Goal: Task Accomplishment & Management: Manage account settings

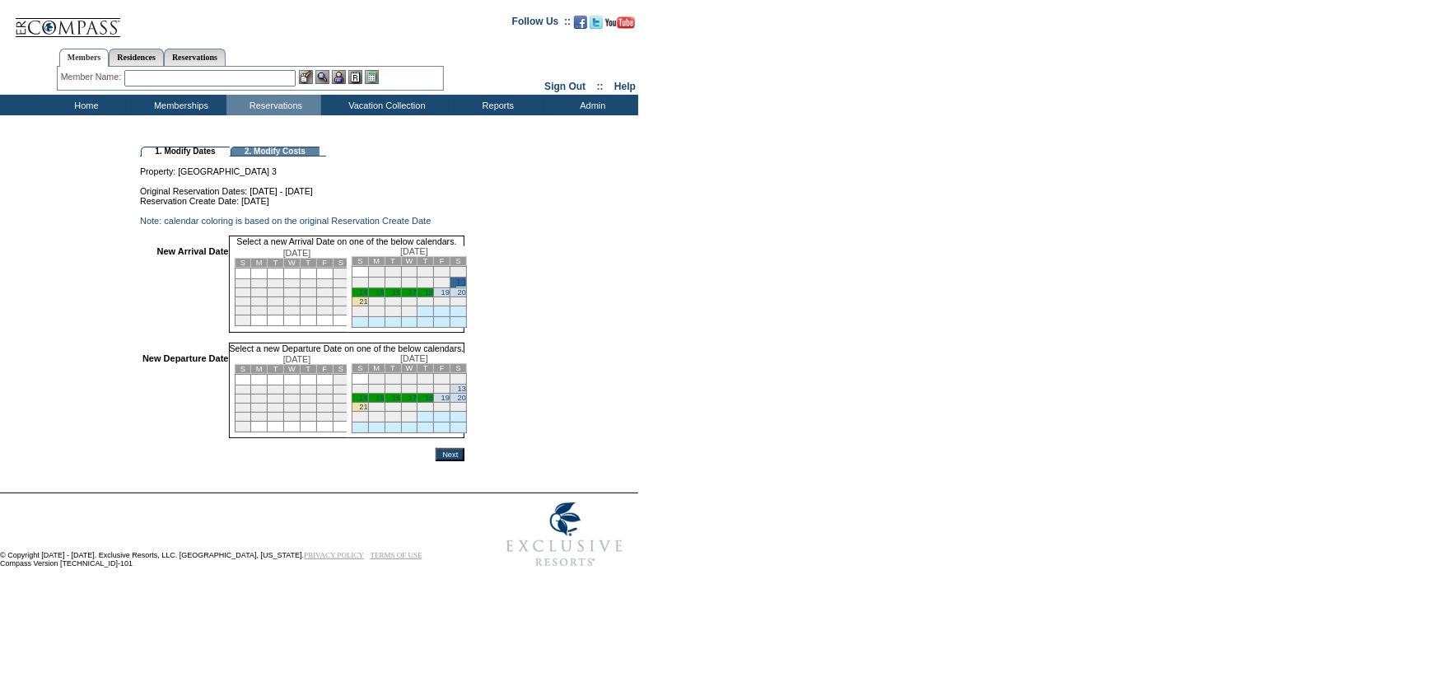
click at [450, 402] on link "19" at bounding box center [445, 398] width 8 height 8
click at [464, 463] on input "Next" at bounding box center [450, 456] width 29 height 13
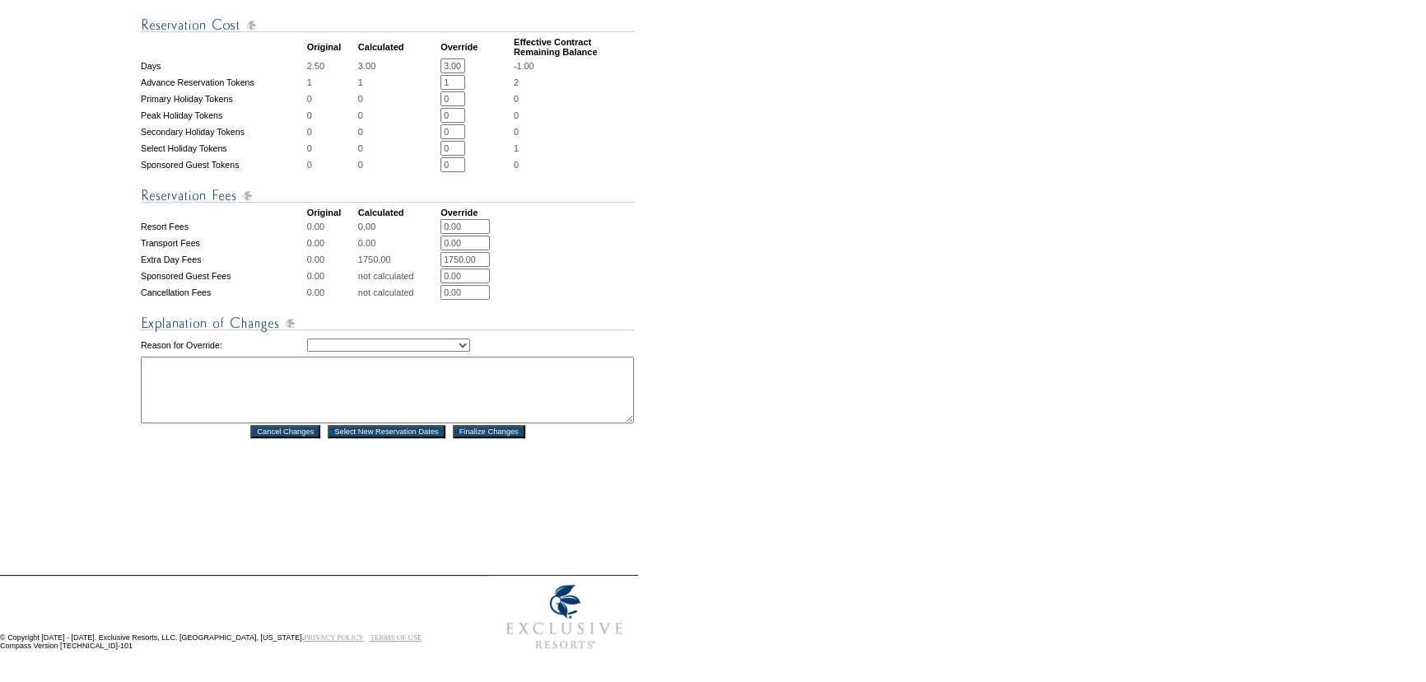
scroll to position [631, 0]
click at [397, 347] on td "Creating Continuous Stay Days Rebooked After Cancellation Editing Occupant Expe…" at bounding box center [471, 345] width 328 height 20
click at [400, 340] on select "Creating Continuous Stay Days Rebooked After Cancellation Editing Occupant Expe…" at bounding box center [388, 344] width 163 height 13
select select "1043"
click at [307, 338] on select "Creating Continuous Stay Days Rebooked After Cancellation Editing Occupant Expe…" at bounding box center [388, 344] width 163 height 13
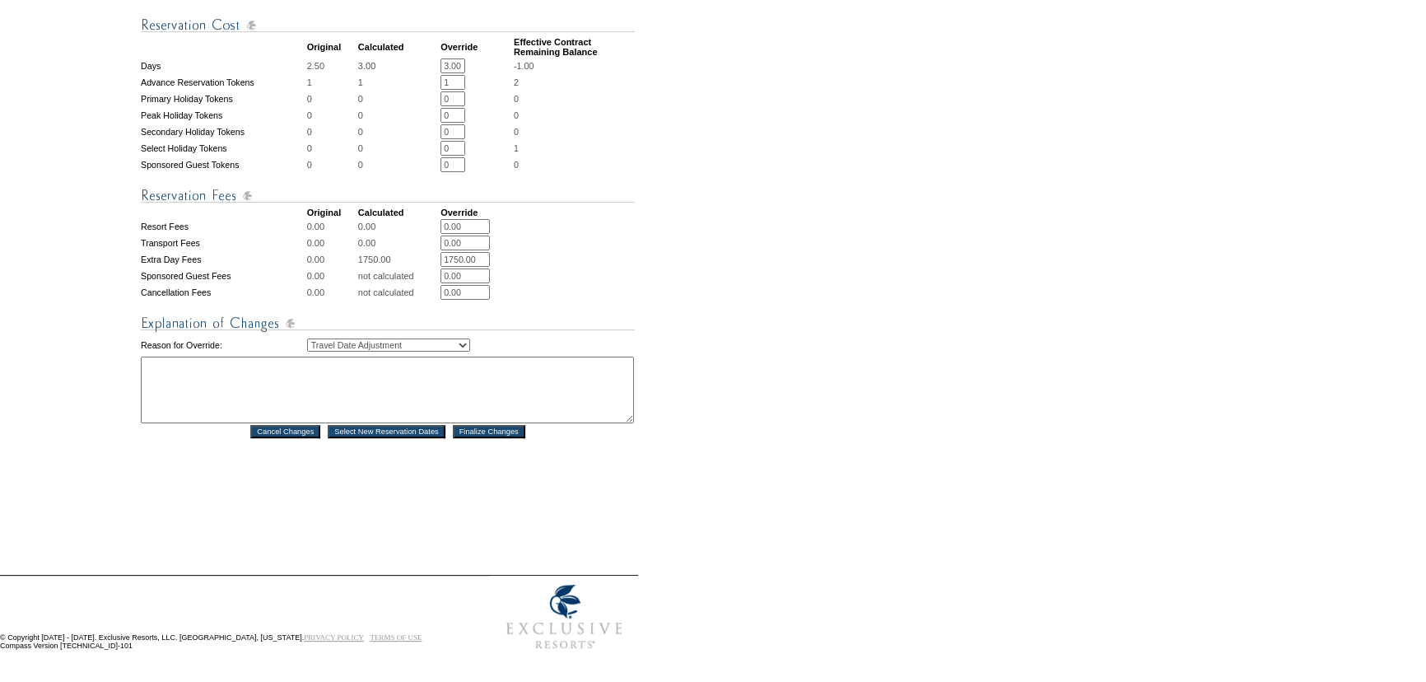
click at [419, 383] on textarea at bounding box center [387, 390] width 493 height 67
type textarea "per text from heather - lbs"
click at [499, 425] on input "Finalize Changes" at bounding box center [489, 431] width 72 height 13
